Goal: Check status: Check status

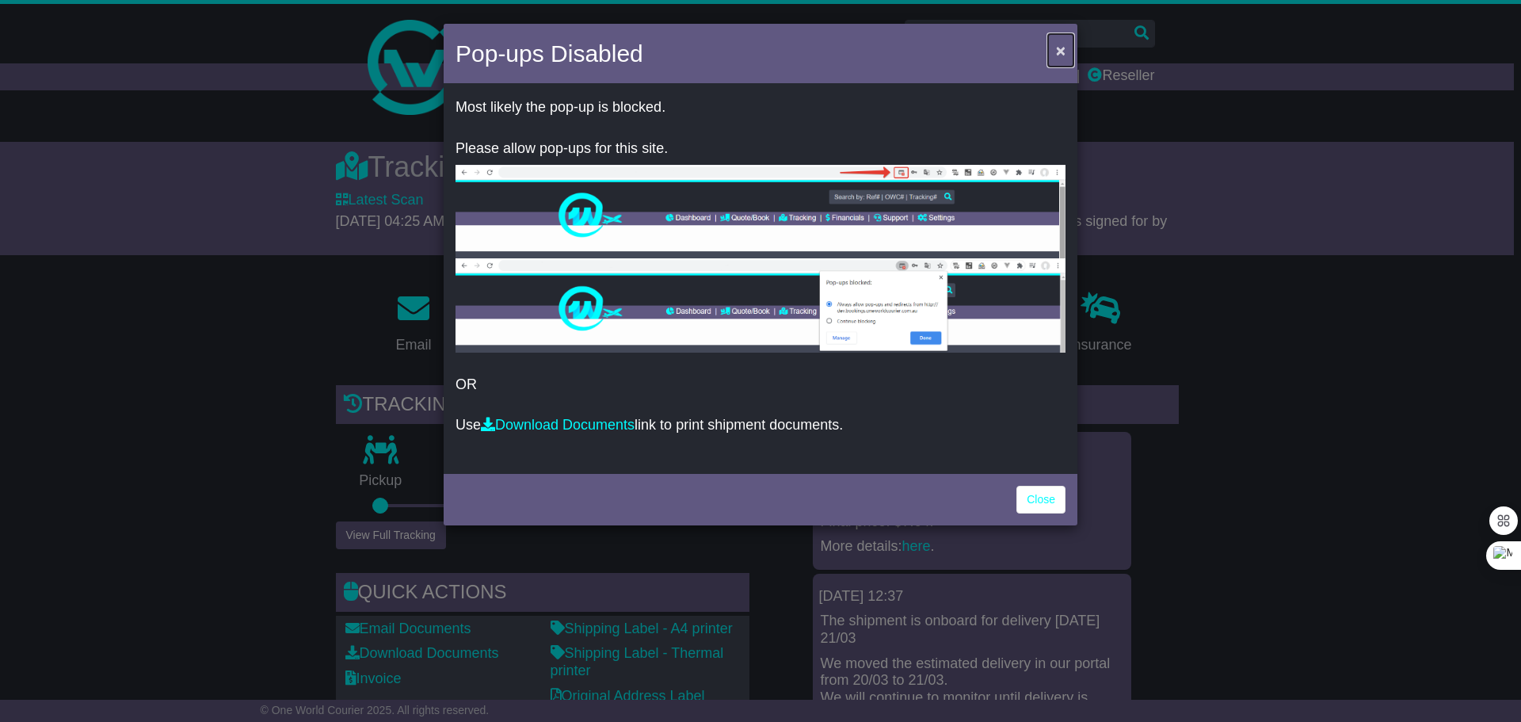
click at [1058, 49] on span "×" at bounding box center [1061, 50] width 10 height 18
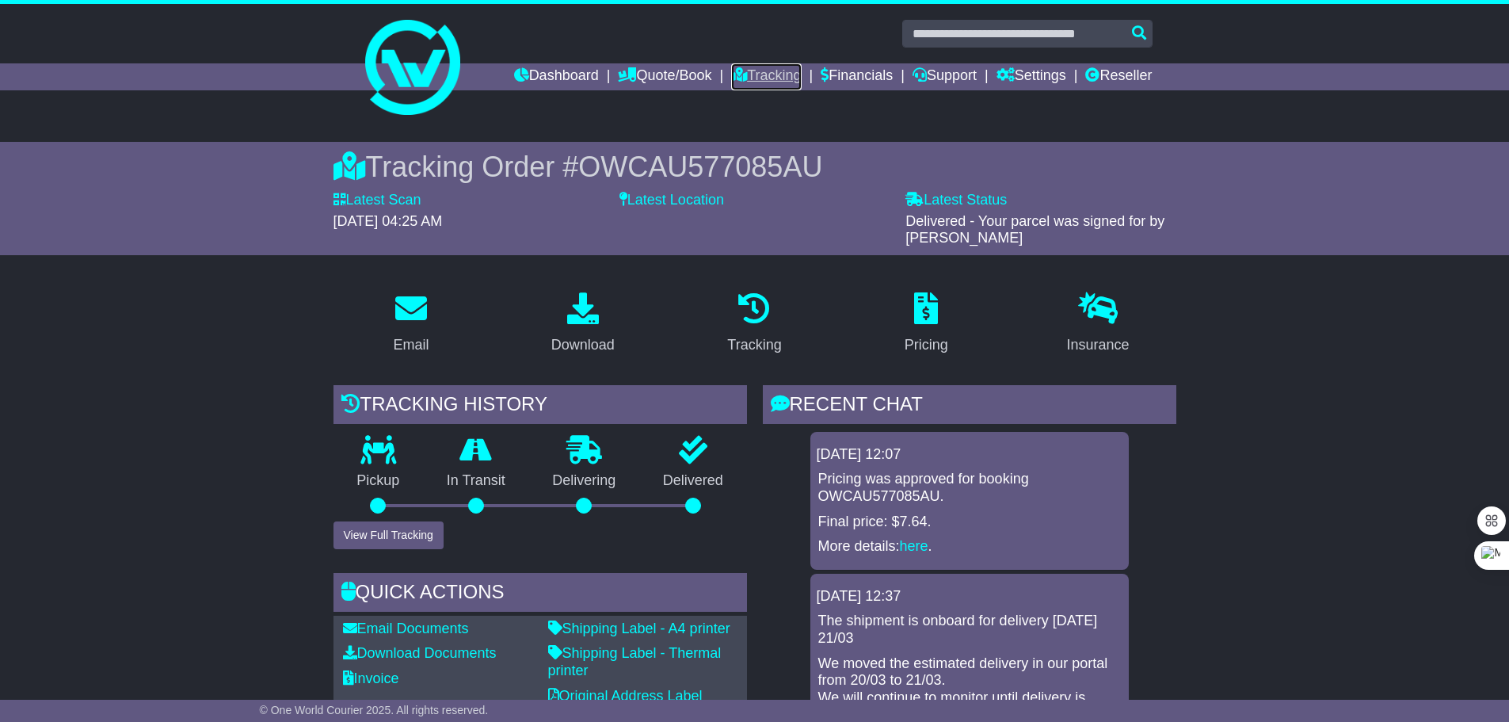
click at [756, 79] on link "Tracking" at bounding box center [766, 76] width 70 height 27
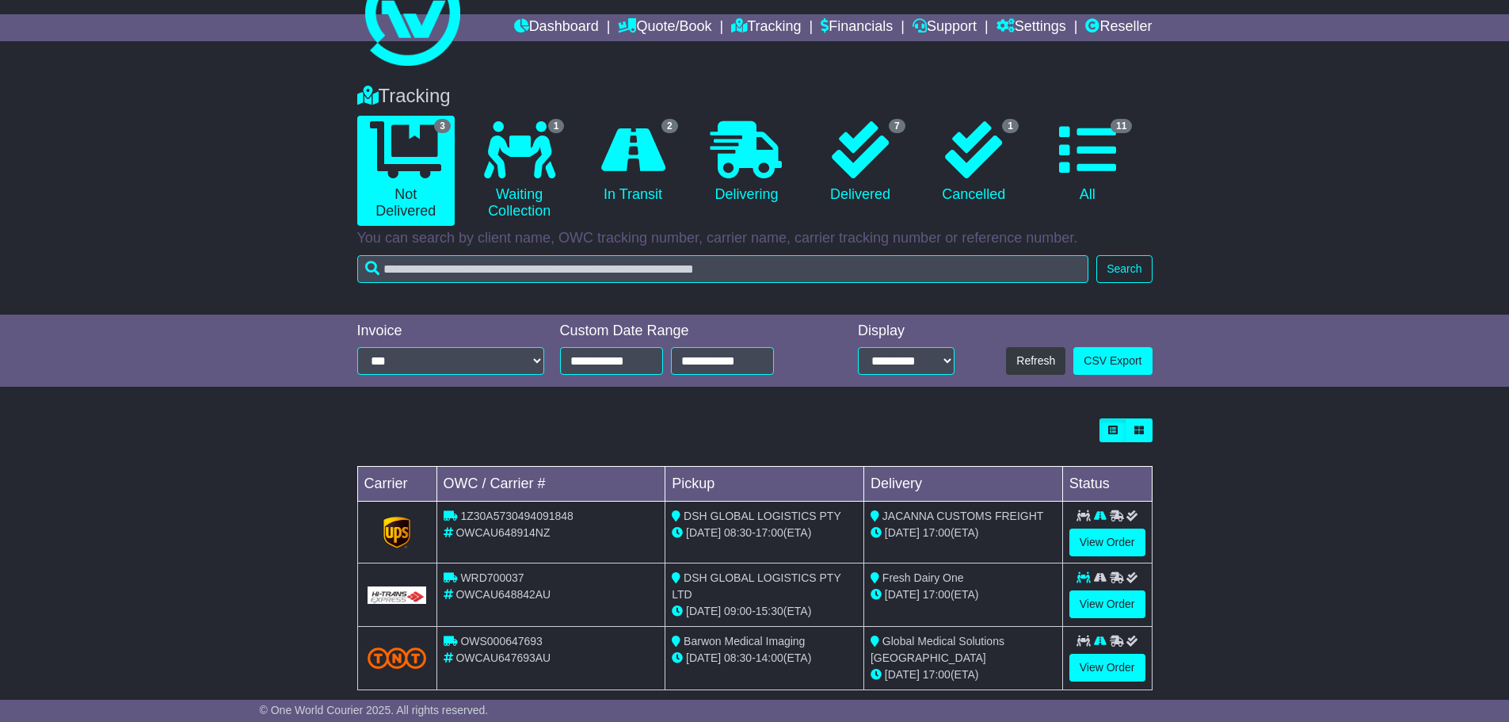
scroll to position [72, 0]
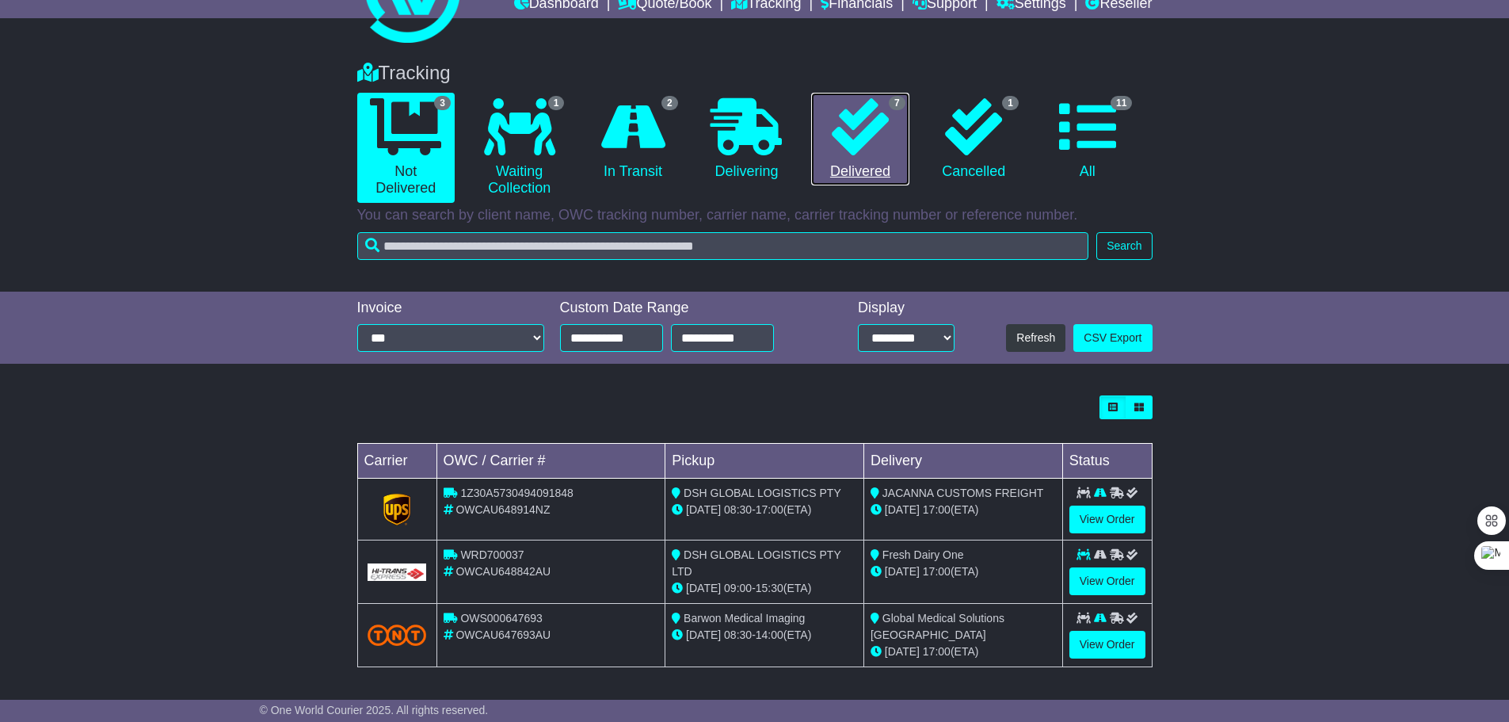
click at [855, 145] on icon at bounding box center [860, 126] width 57 height 57
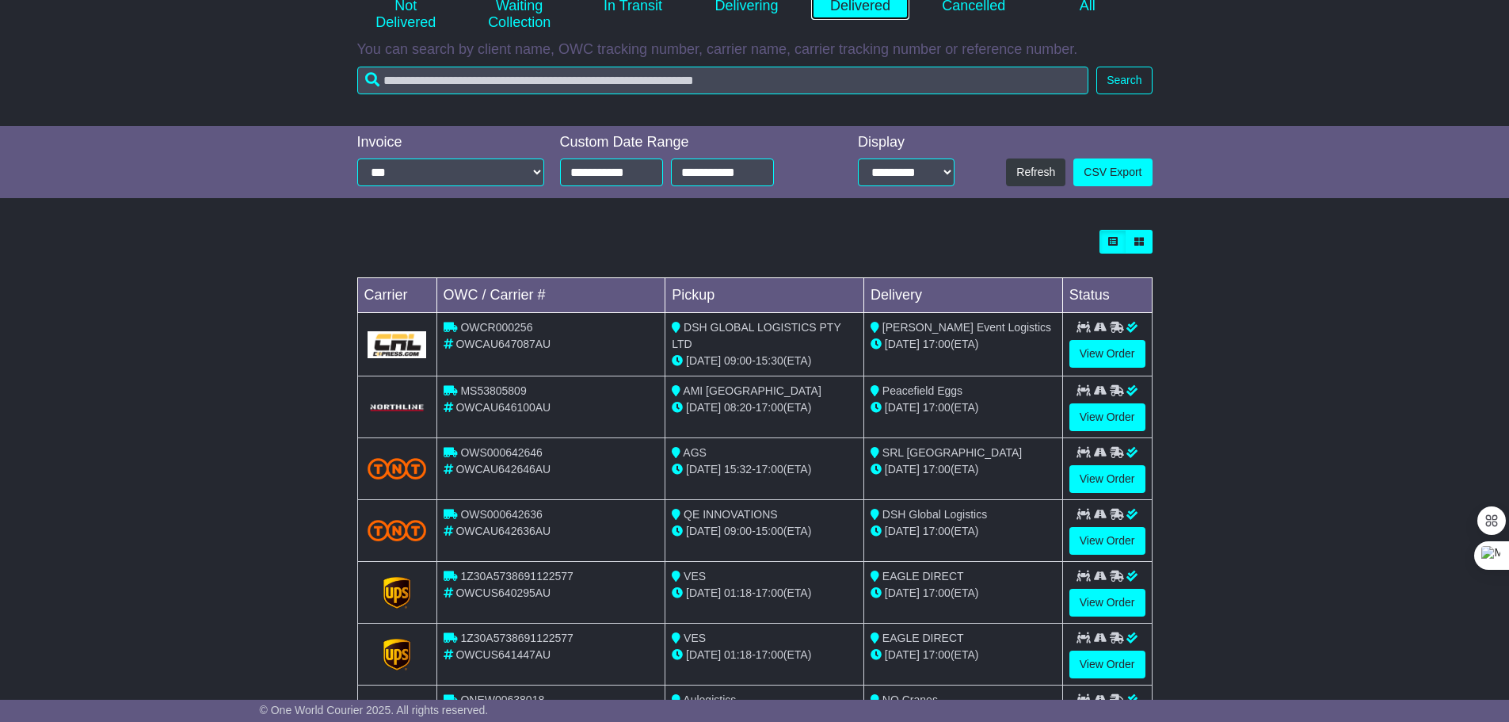
scroll to position [319, 0]
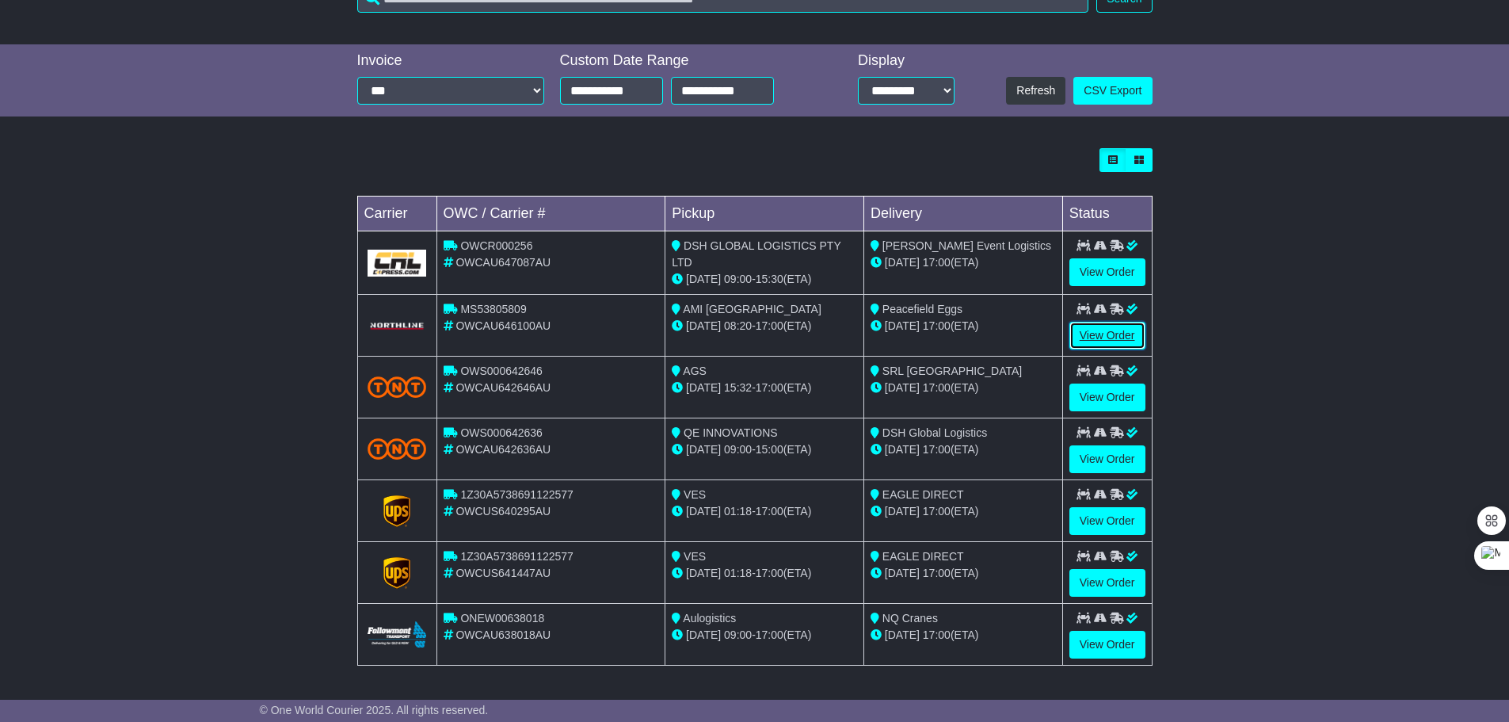
click at [1096, 343] on link "View Order" at bounding box center [1107, 336] width 76 height 28
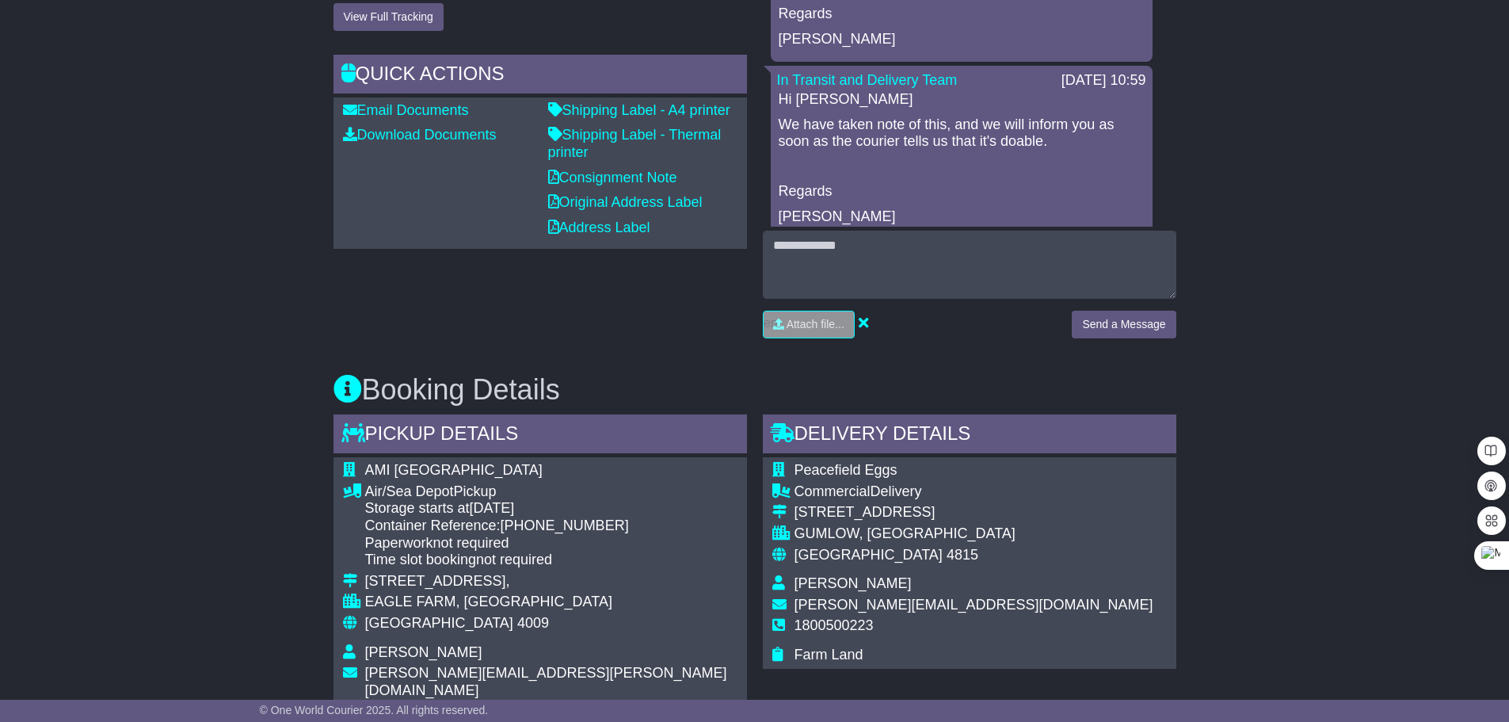
scroll to position [500, 0]
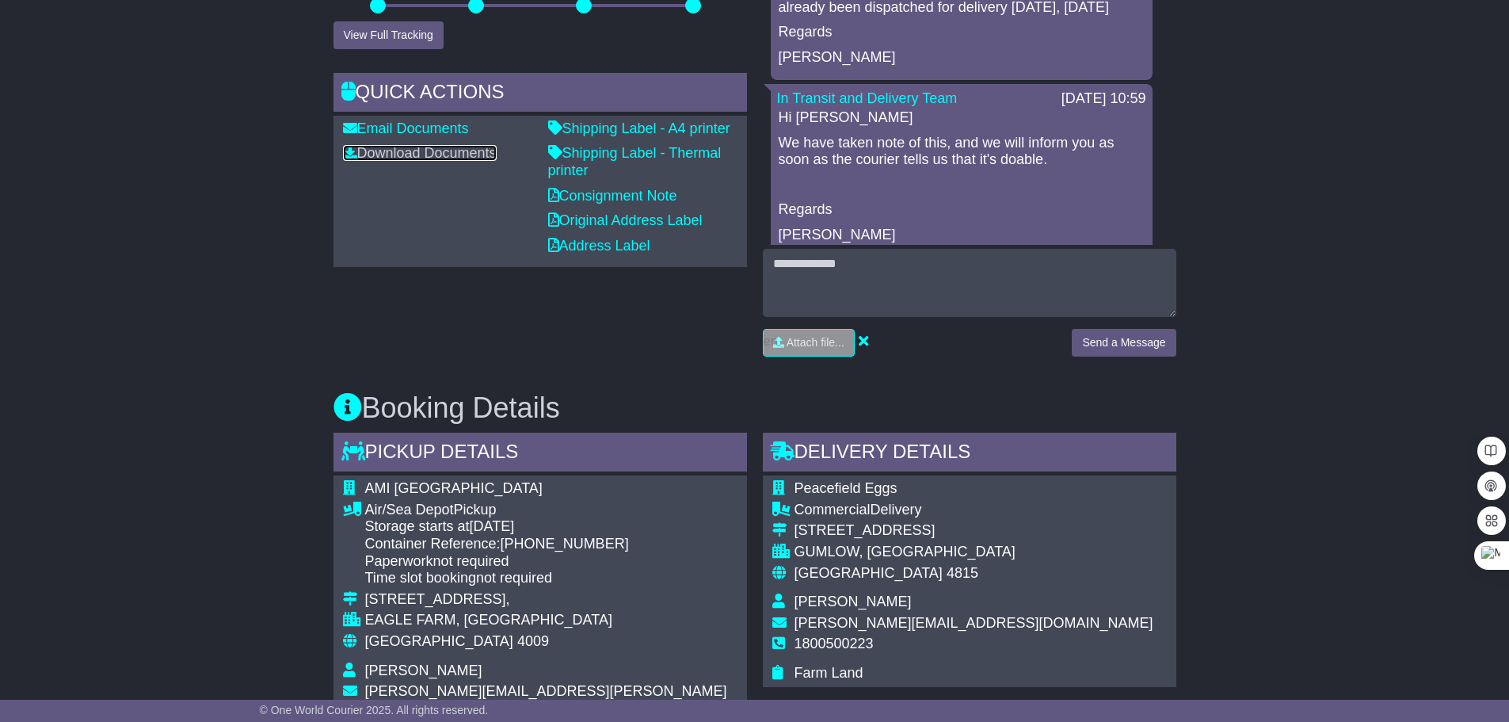
click at [391, 154] on link "Download Documents" at bounding box center [420, 153] width 154 height 16
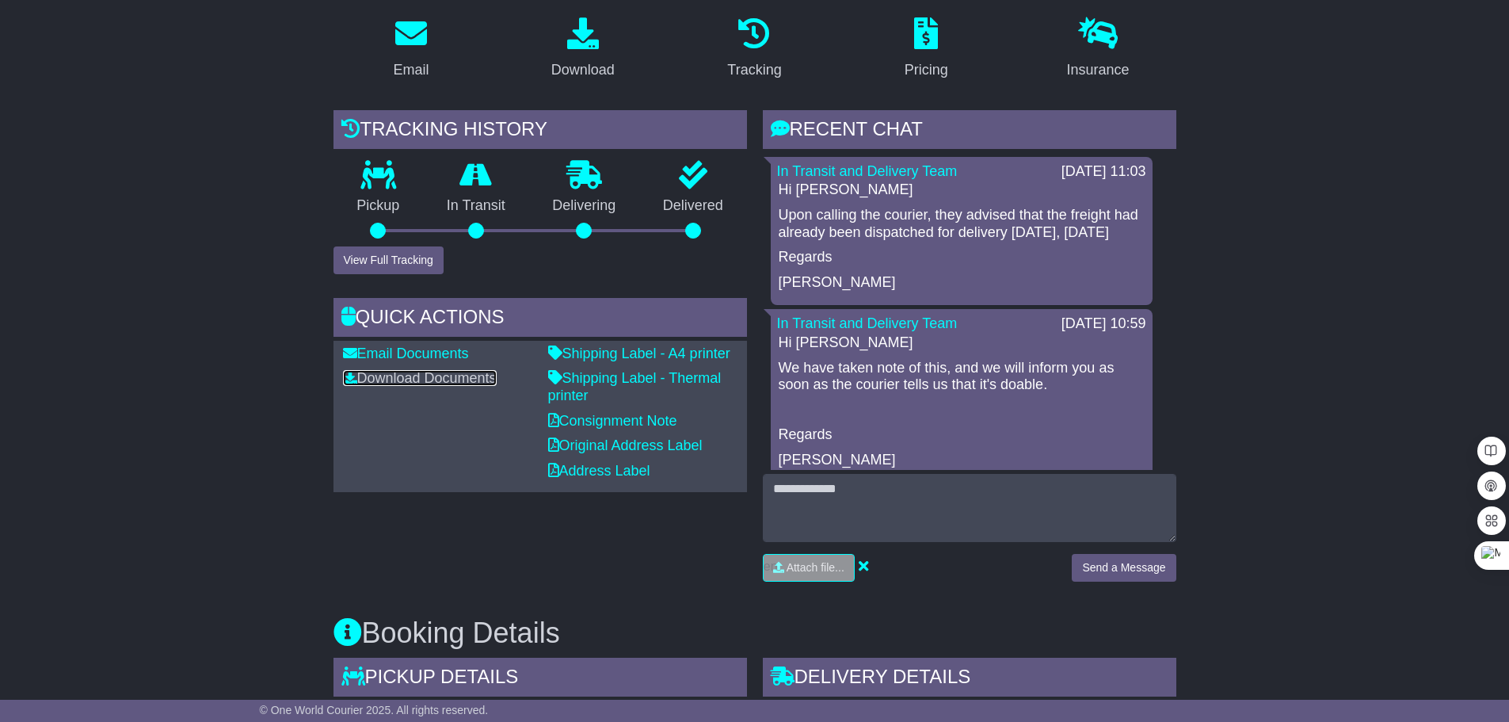
scroll to position [262, 0]
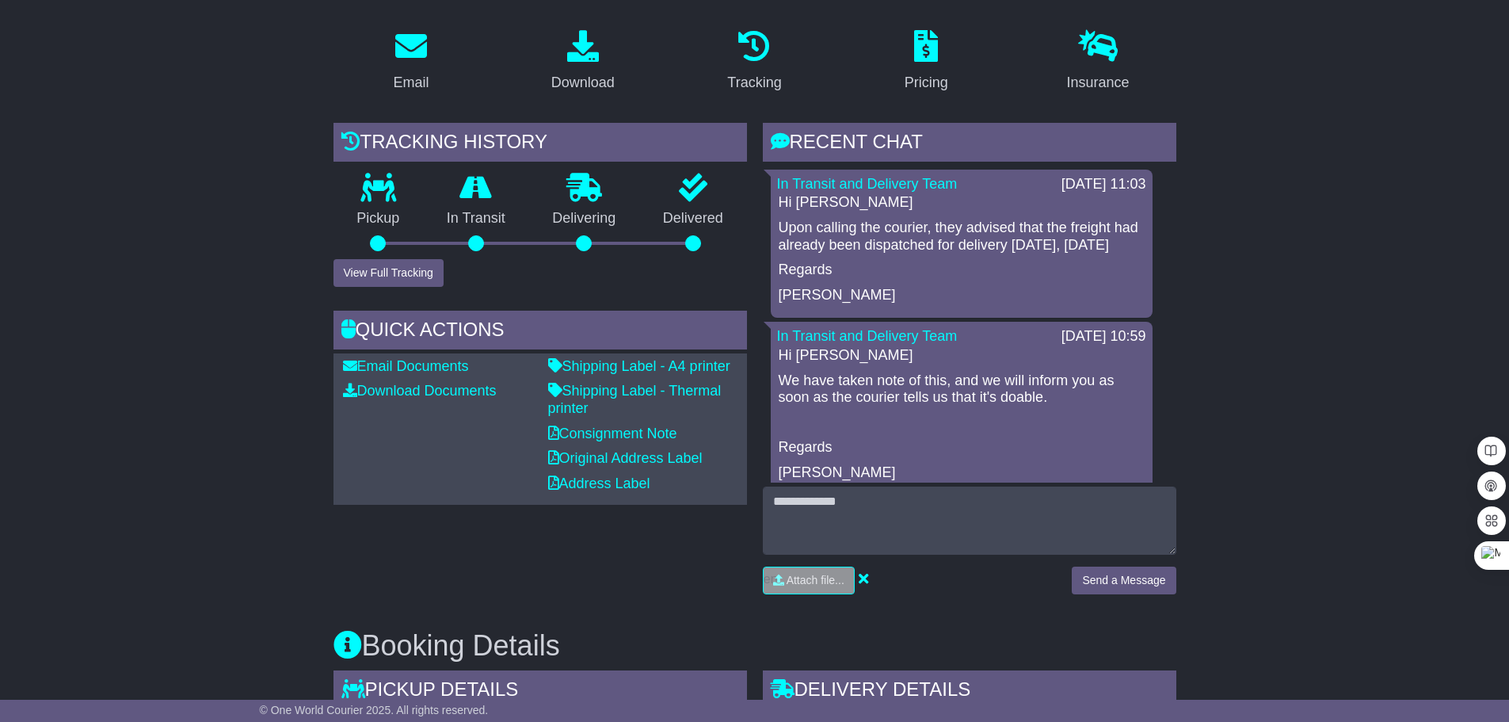
click at [690, 243] on div at bounding box center [693, 243] width 16 height 16
click at [508, 147] on div "Tracking history" at bounding box center [539, 144] width 413 height 43
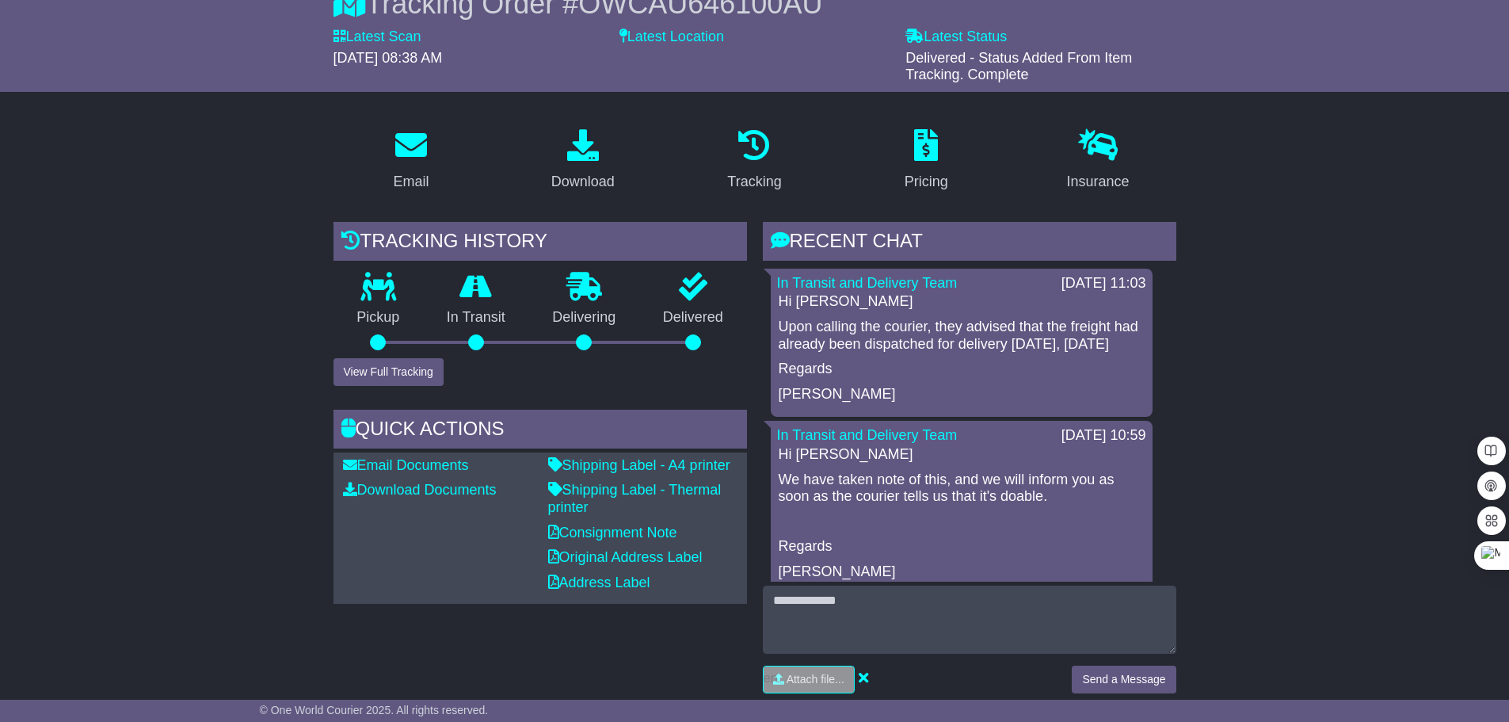
scroll to position [0, 0]
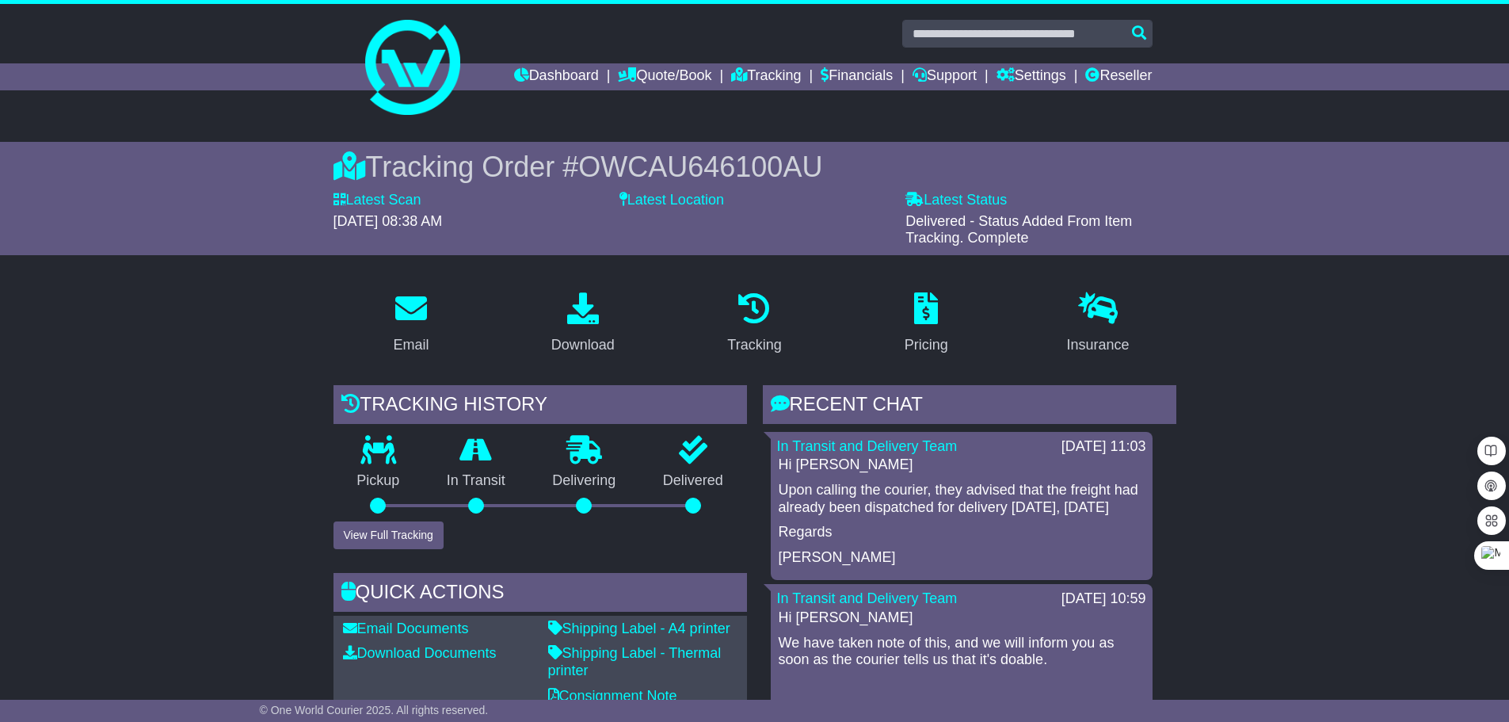
click at [596, 316] on icon at bounding box center [583, 308] width 32 height 32
click at [953, 203] on label "Latest Status" at bounding box center [955, 200] width 101 height 17
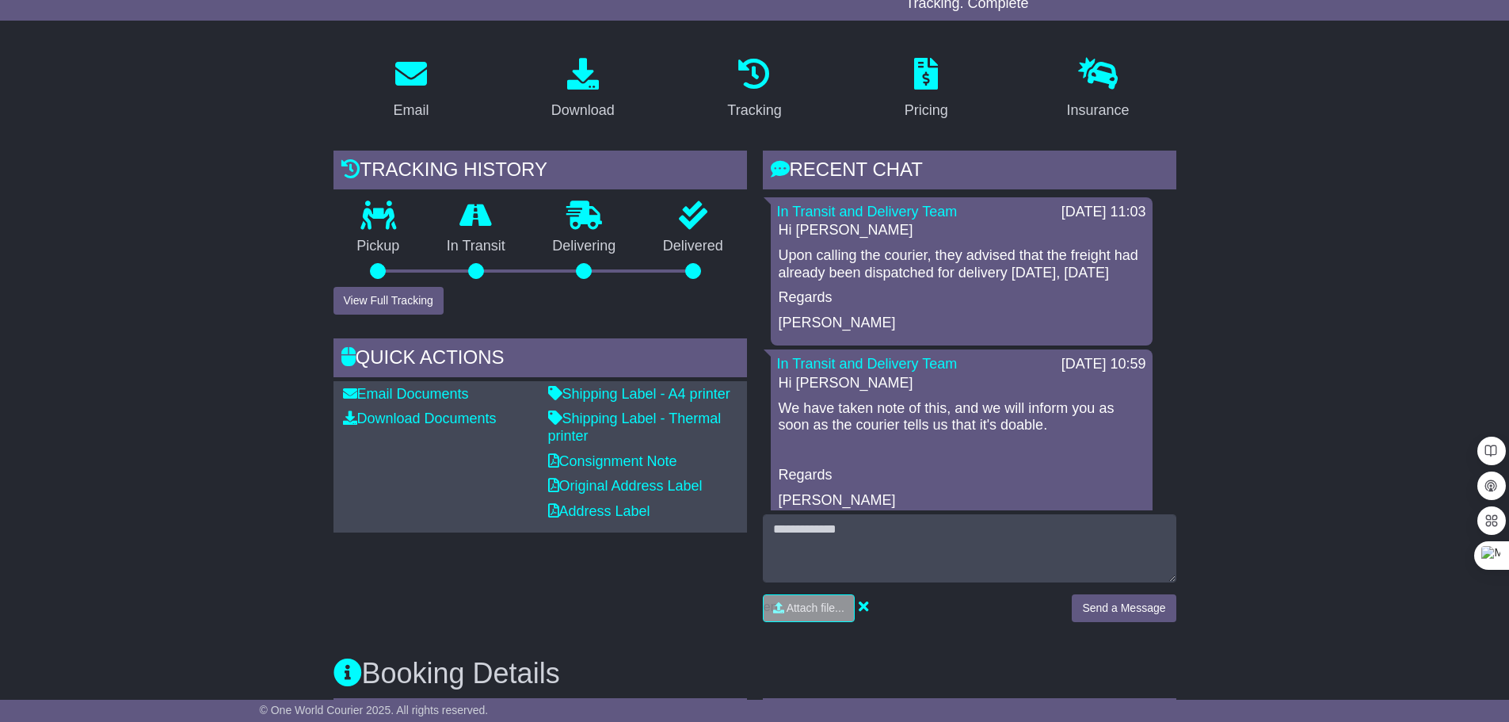
scroll to position [238, 0]
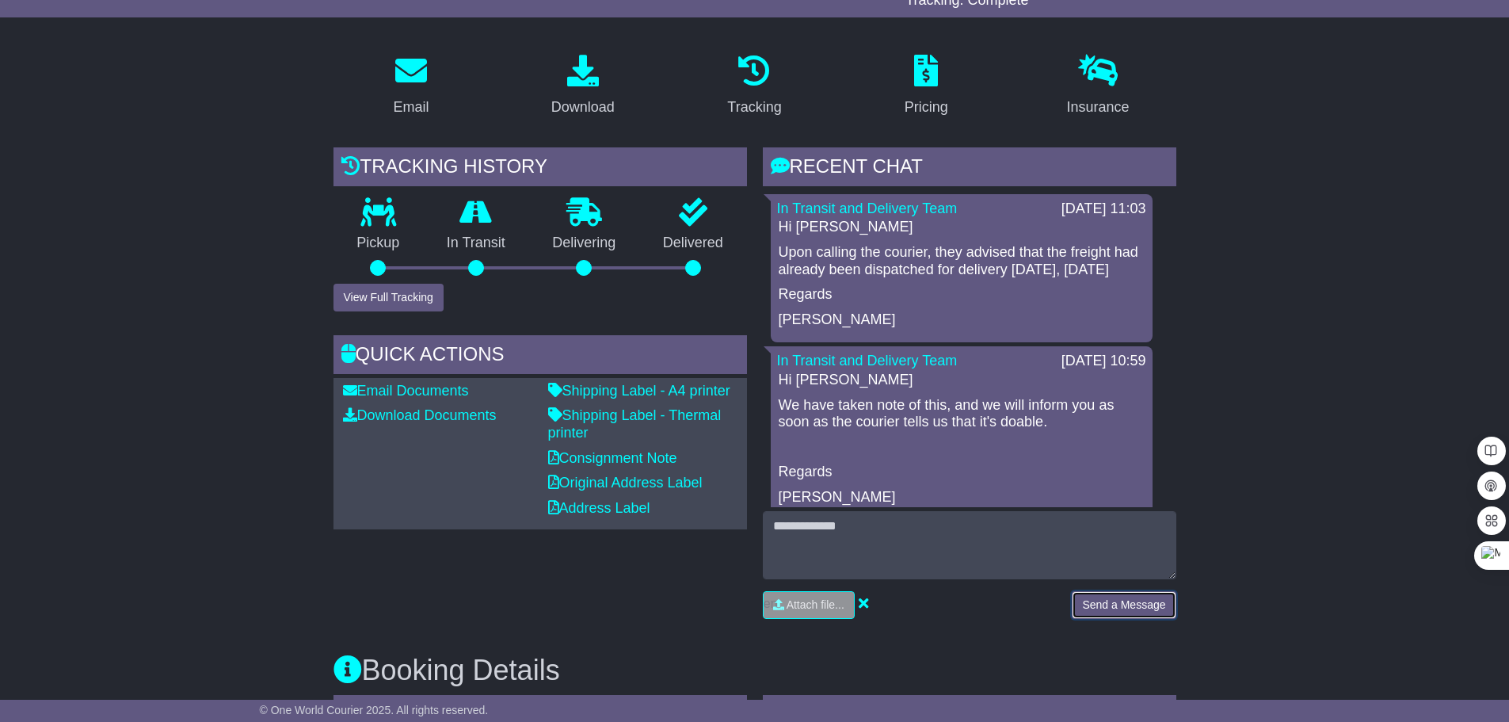
click at [1112, 604] on button "Send a Message" at bounding box center [1124, 605] width 104 height 28
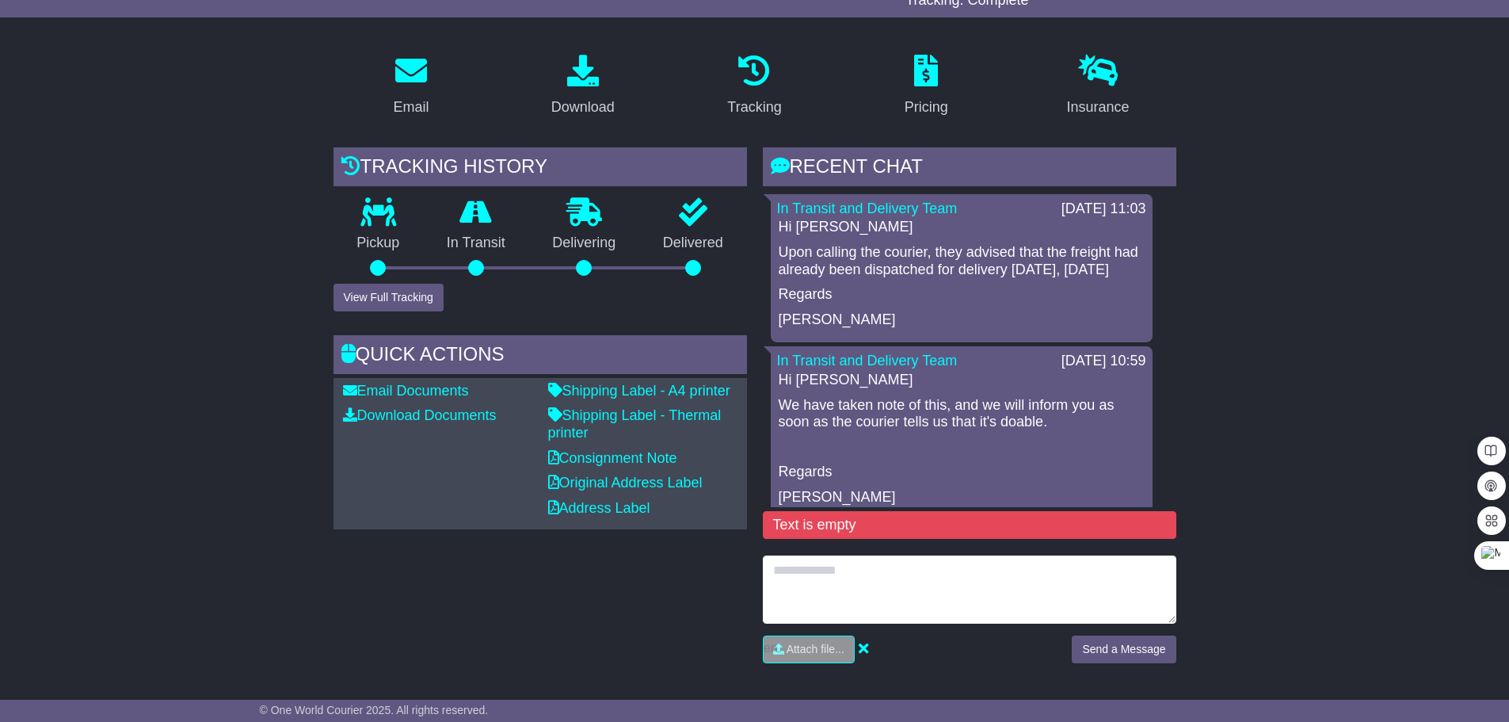
click at [810, 577] on textarea at bounding box center [969, 589] width 413 height 68
type textarea "*"
click at [874, 607] on textarea "**********" at bounding box center [969, 589] width 413 height 68
type textarea "**********"
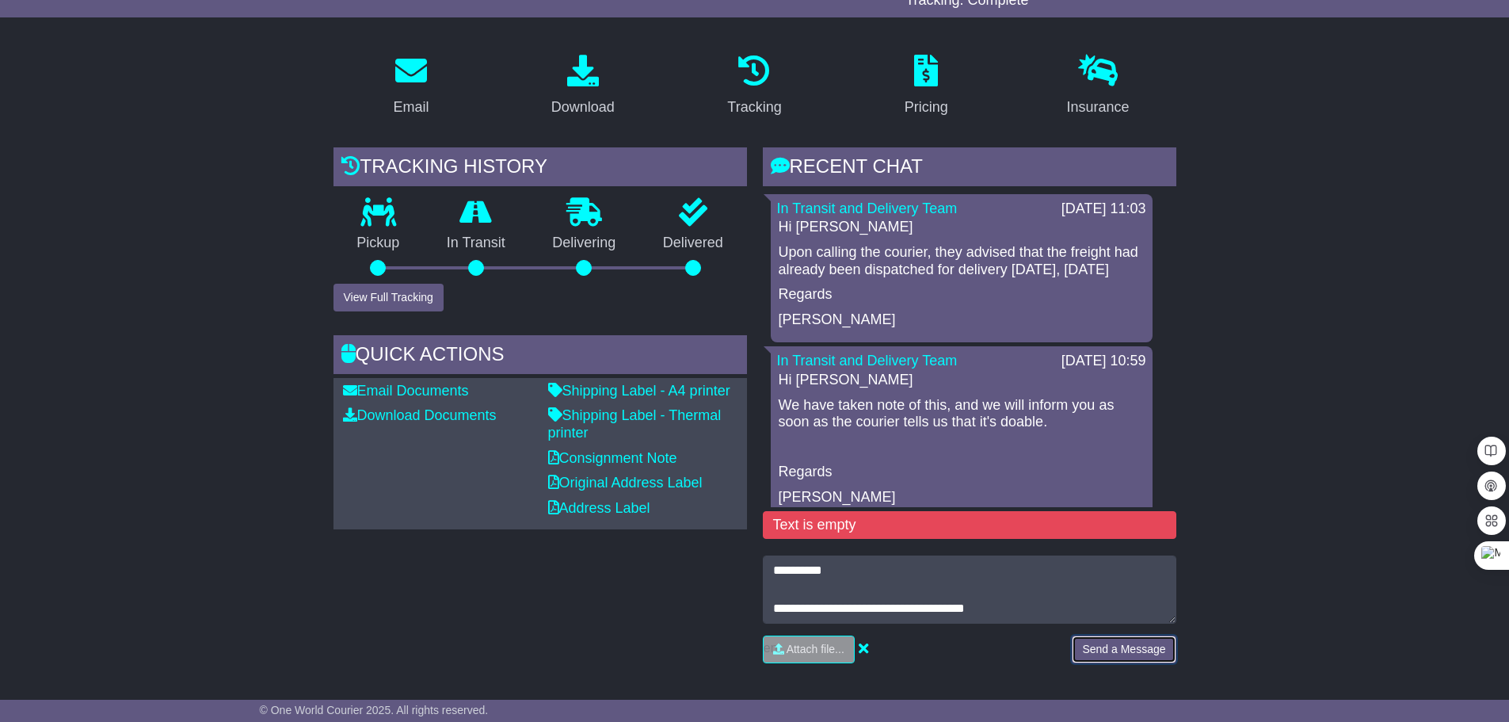
click at [1125, 654] on button "Send a Message" at bounding box center [1124, 649] width 104 height 28
